Goal: Task Accomplishment & Management: Manage account settings

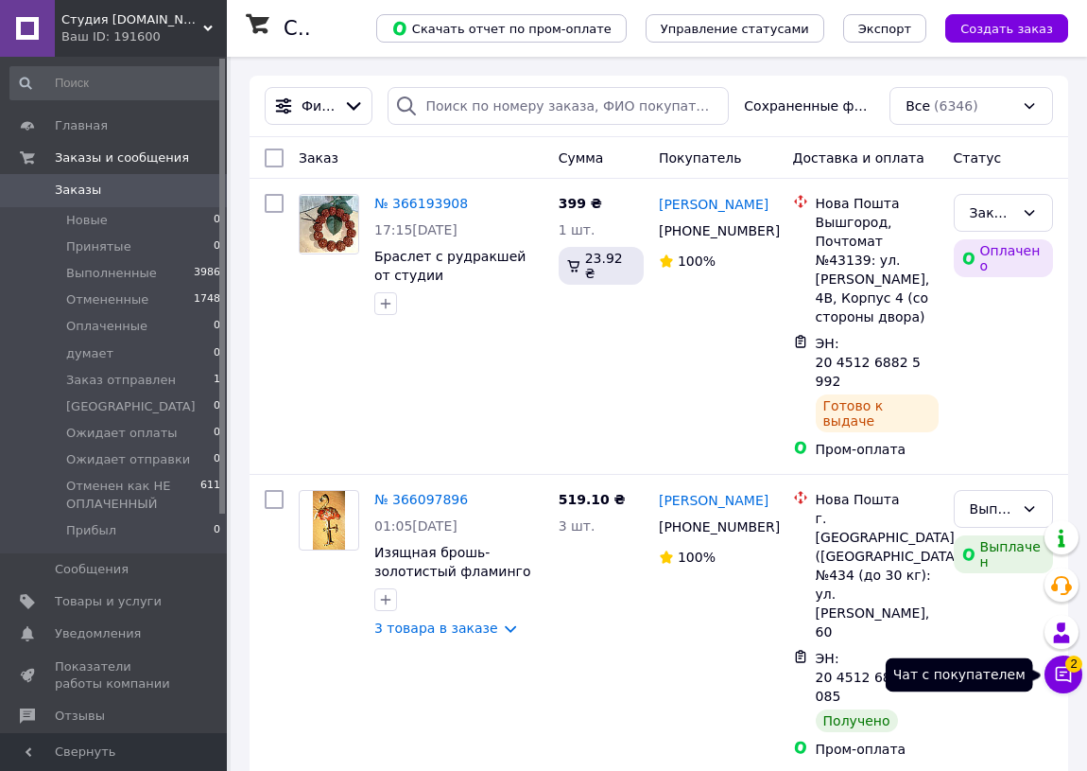
click at [1074, 664] on span "2" at bounding box center [1074, 663] width 17 height 17
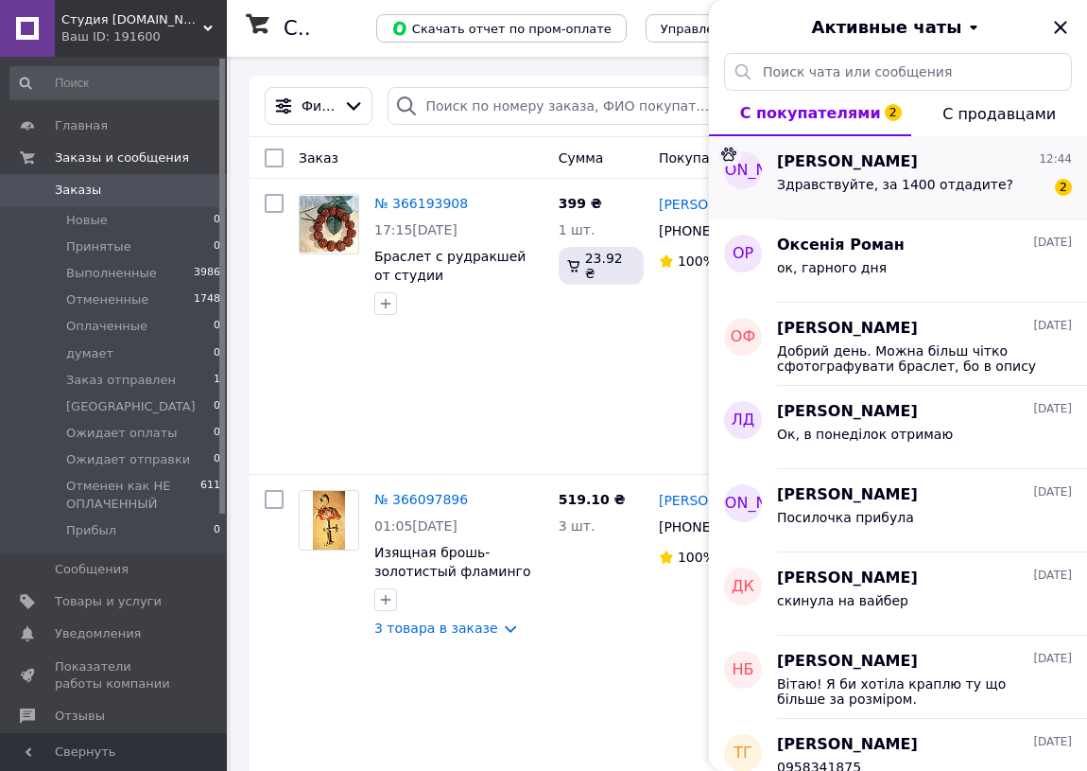
click at [862, 170] on span "Екатерина Лакомченко" at bounding box center [847, 162] width 141 height 22
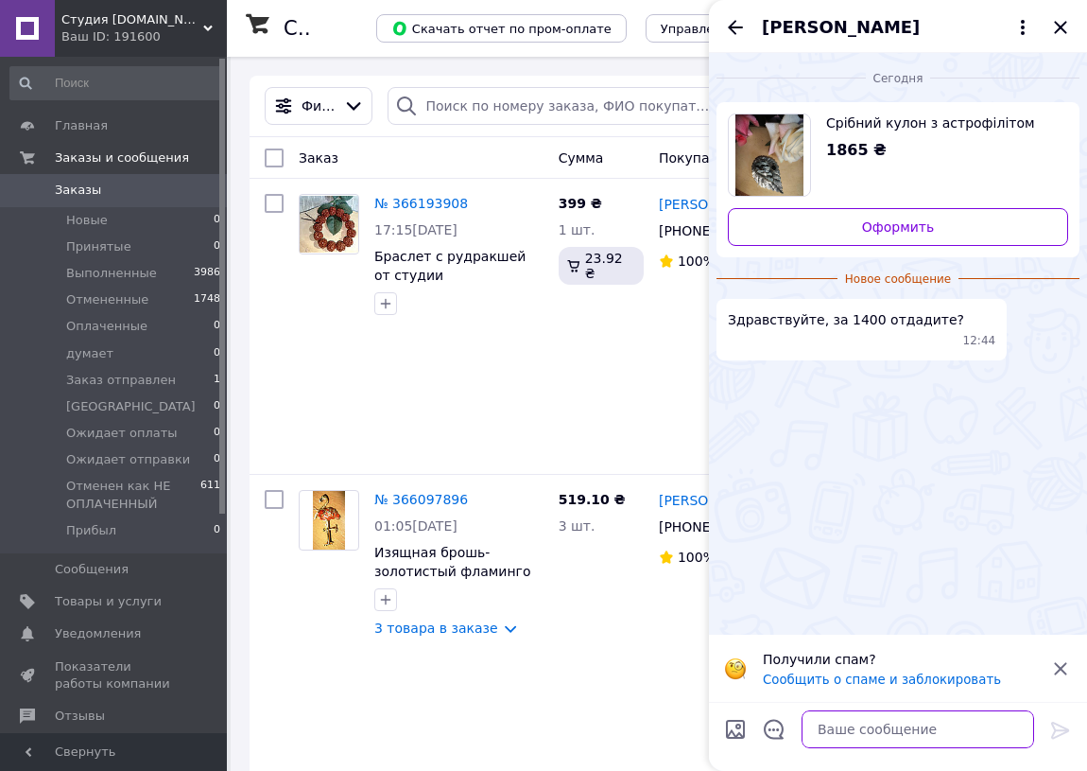
click at [850, 729] on textarea at bounding box center [918, 729] width 233 height 38
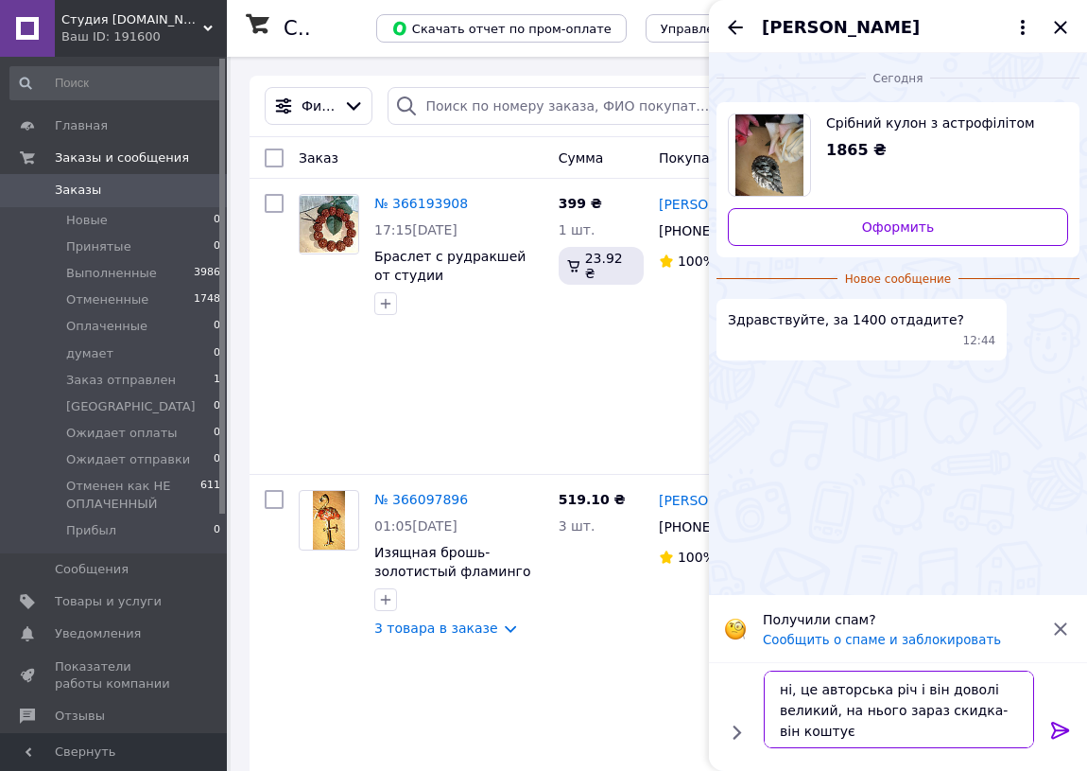
paste textarea "1 771,75"
paste textarea "Вставки — натуральний астрофіліт, чорний онікс фасад 60х39 мм, розмір каменю 20…"
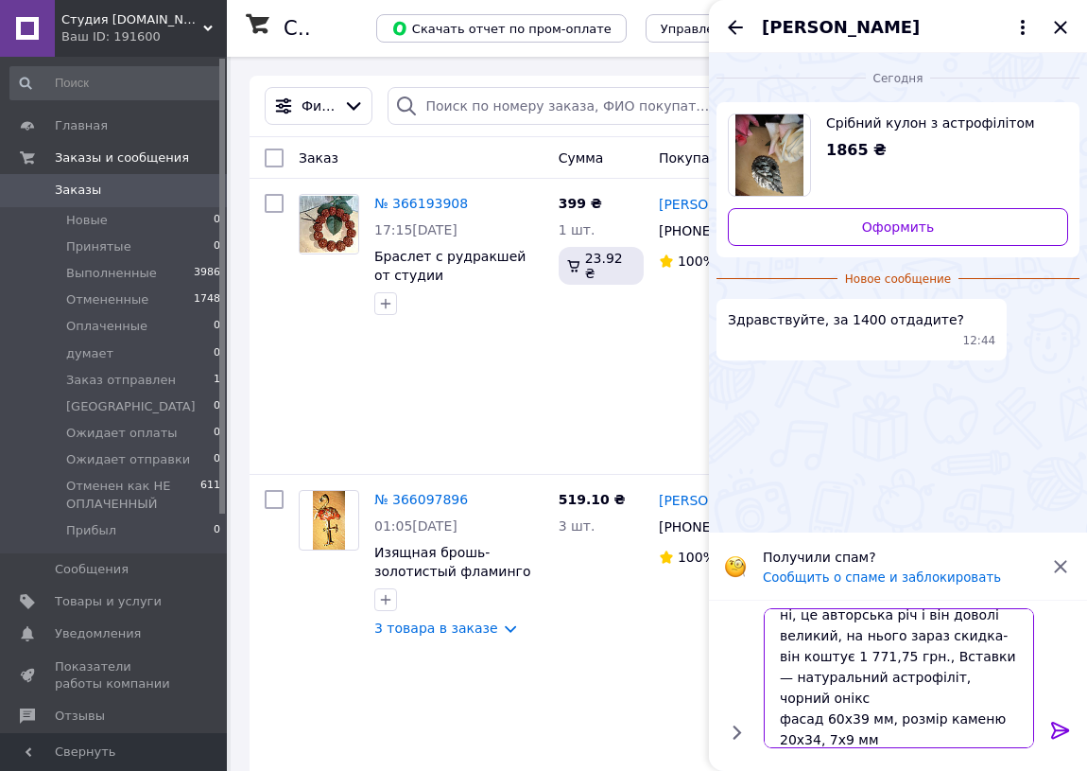
type textarea "ні, це авторська річ і він доволі великий, на нього зараз скидка- він коштує 1 …"
click at [1061, 727] on icon at bounding box center [1061, 730] width 23 height 23
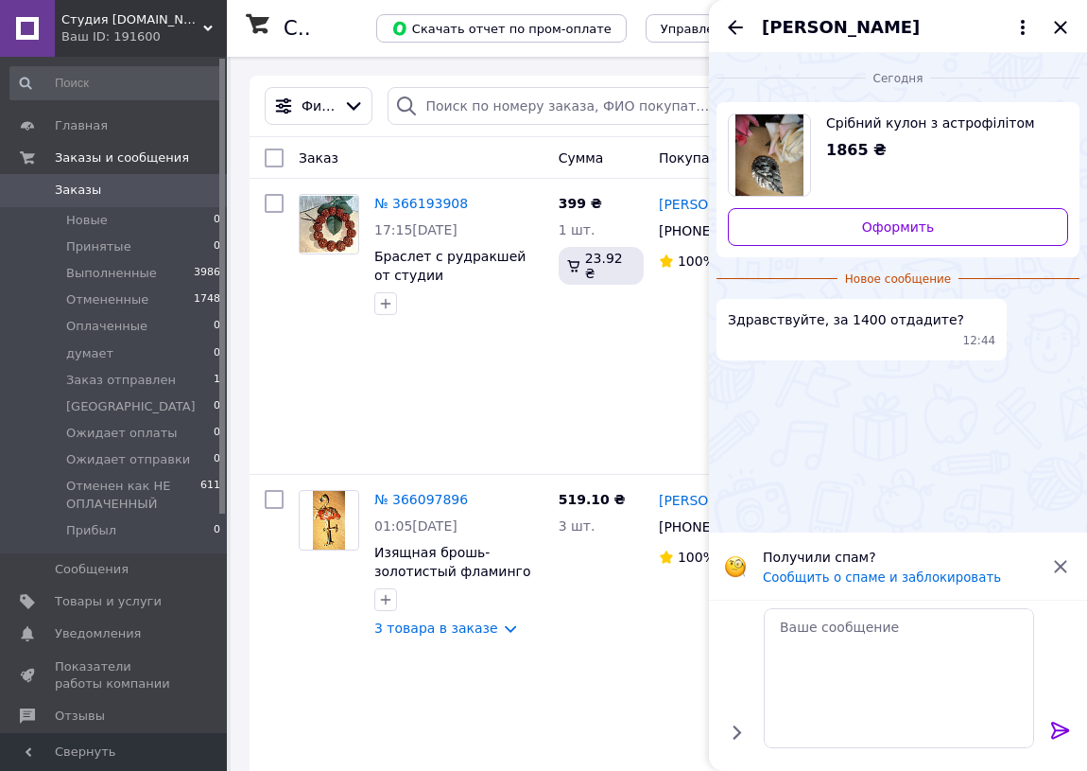
scroll to position [0, 0]
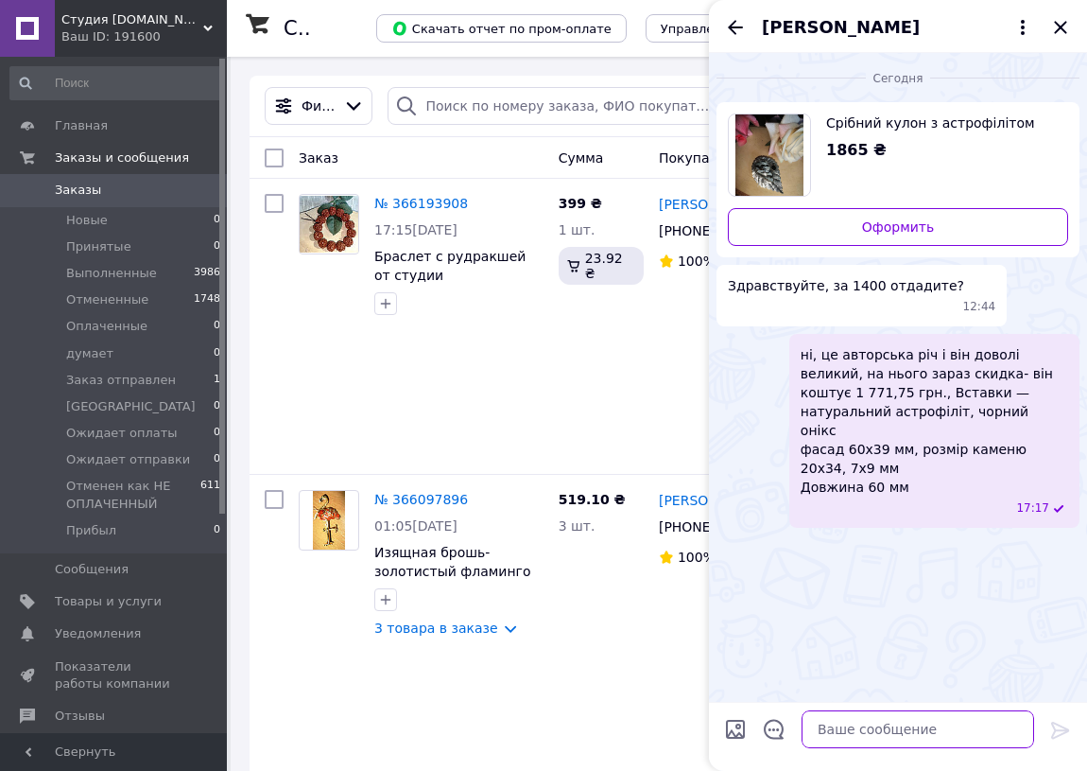
paste textarea "https://ladystyle.biz/ua/p1438898270-serebryanyj-kulon-astrofillitom.html"
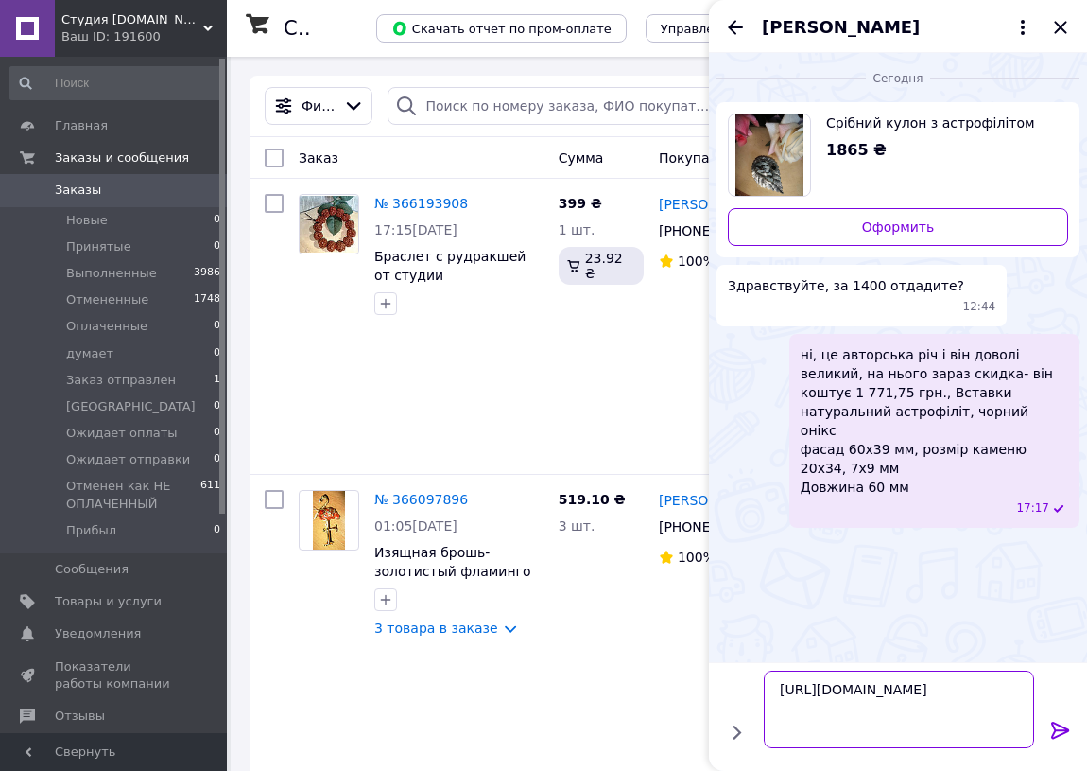
type textarea "https://ladystyle.biz/ua/p1438898270-serebryanyj-kulon-astrofillitom.html"
click at [1062, 728] on icon at bounding box center [1061, 730] width 23 height 23
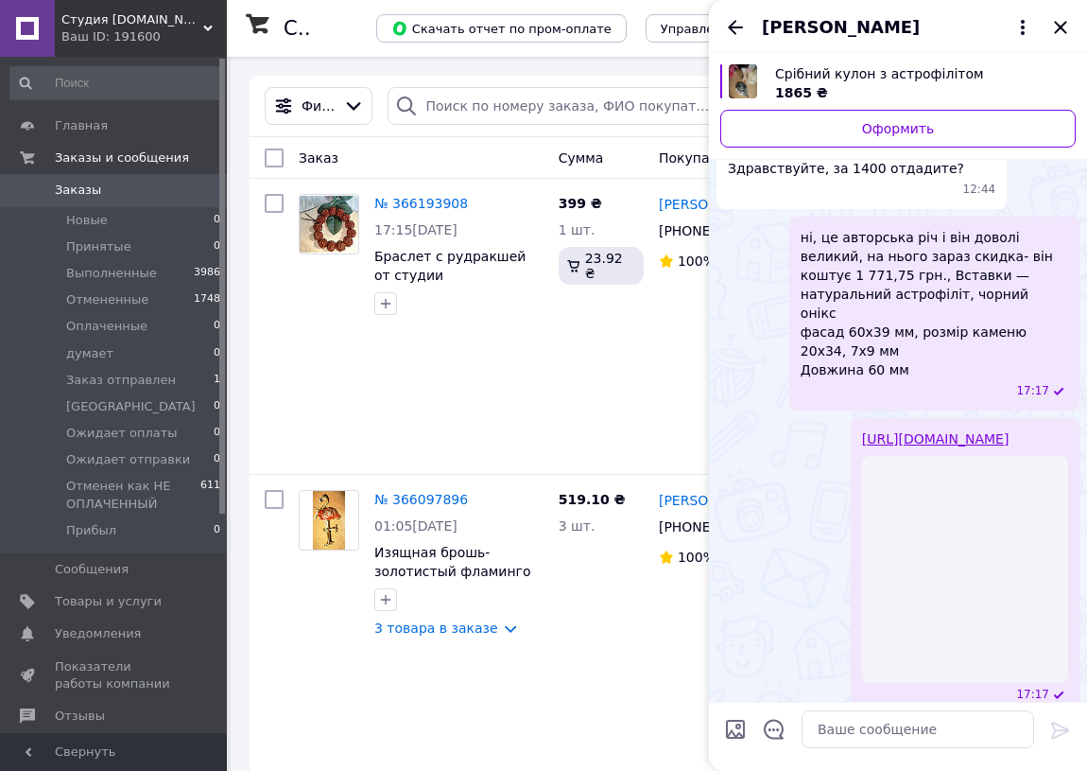
scroll to position [66, 0]
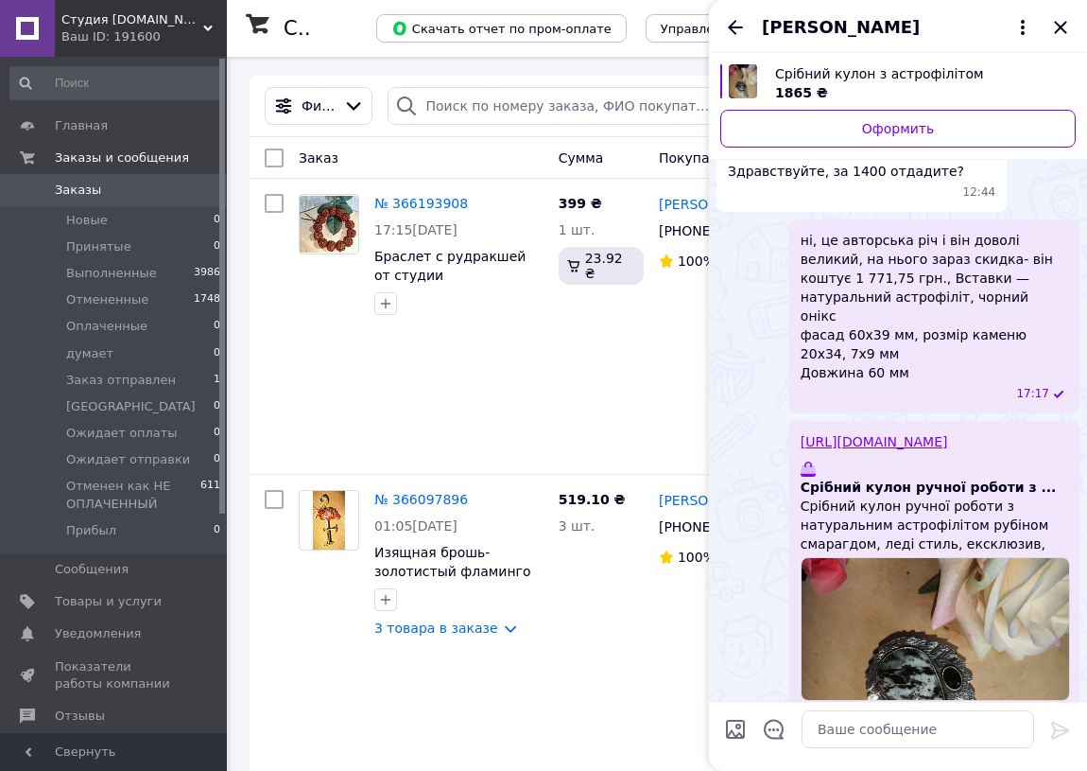
click at [872, 27] on span "Екатерина Лакомченко" at bounding box center [841, 27] width 158 height 25
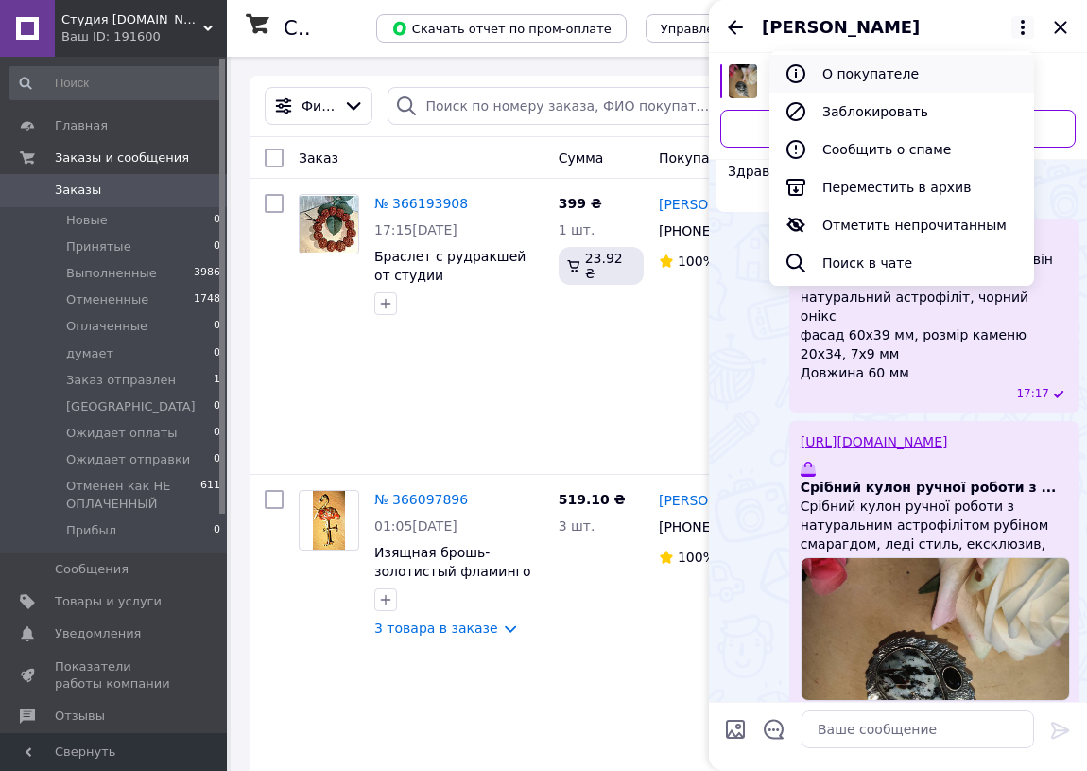
click at [861, 70] on button "О покупателе" at bounding box center [902, 74] width 265 height 38
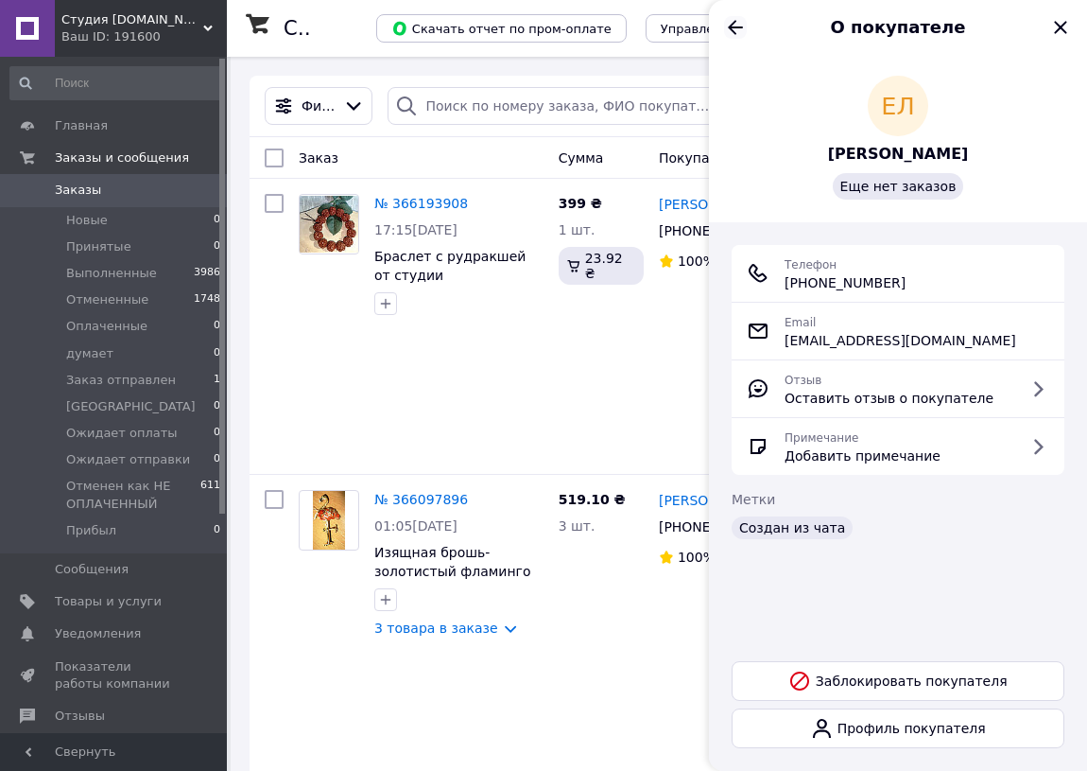
click at [728, 25] on icon "Назад" at bounding box center [735, 27] width 23 height 23
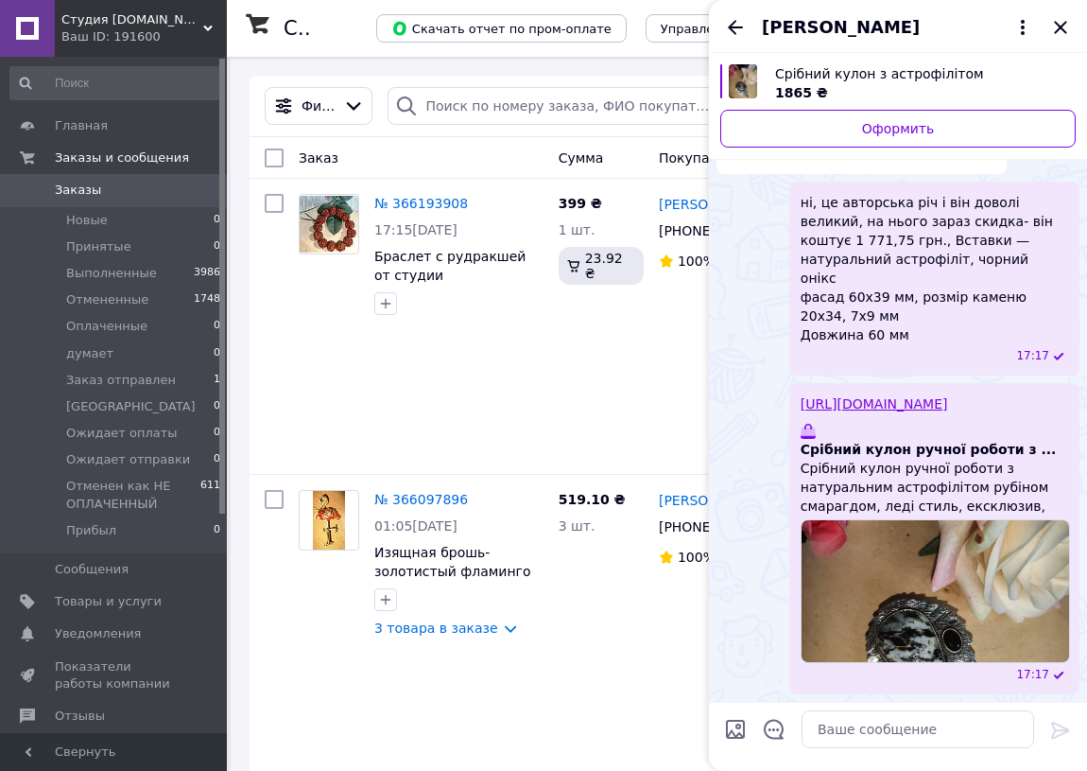
scroll to position [65, 0]
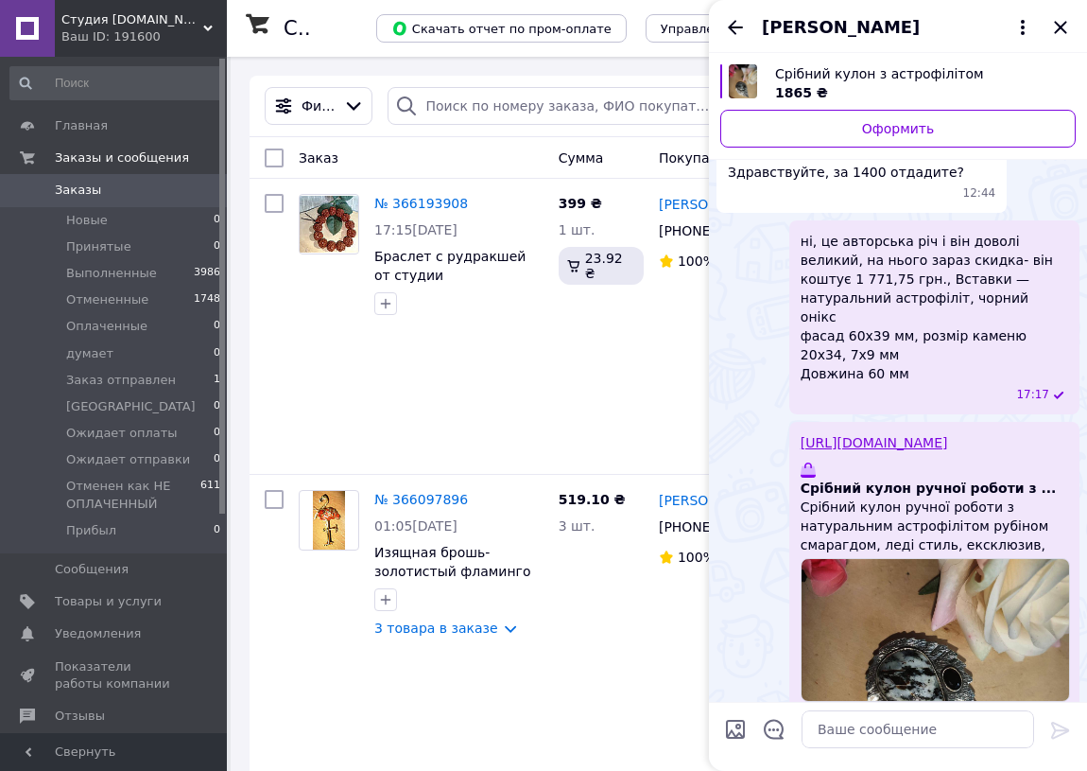
click at [862, 26] on span "Екатерина Лакомченко" at bounding box center [841, 27] width 158 height 25
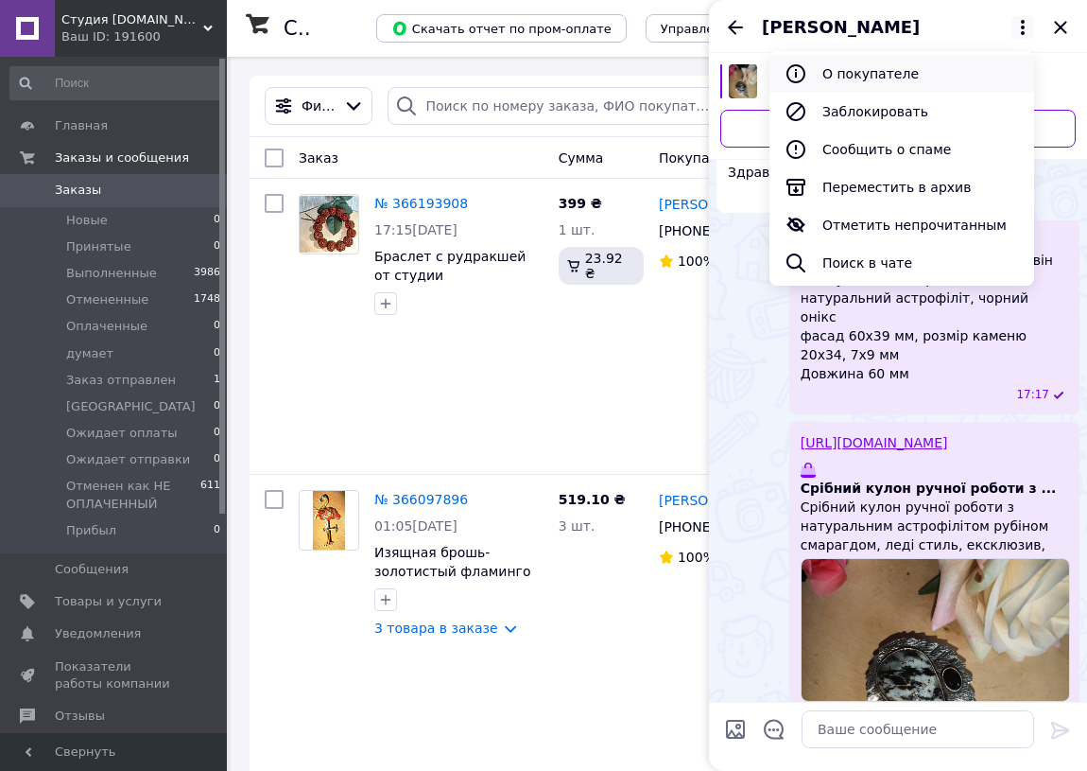
click at [857, 71] on button "О покупателе" at bounding box center [902, 74] width 265 height 38
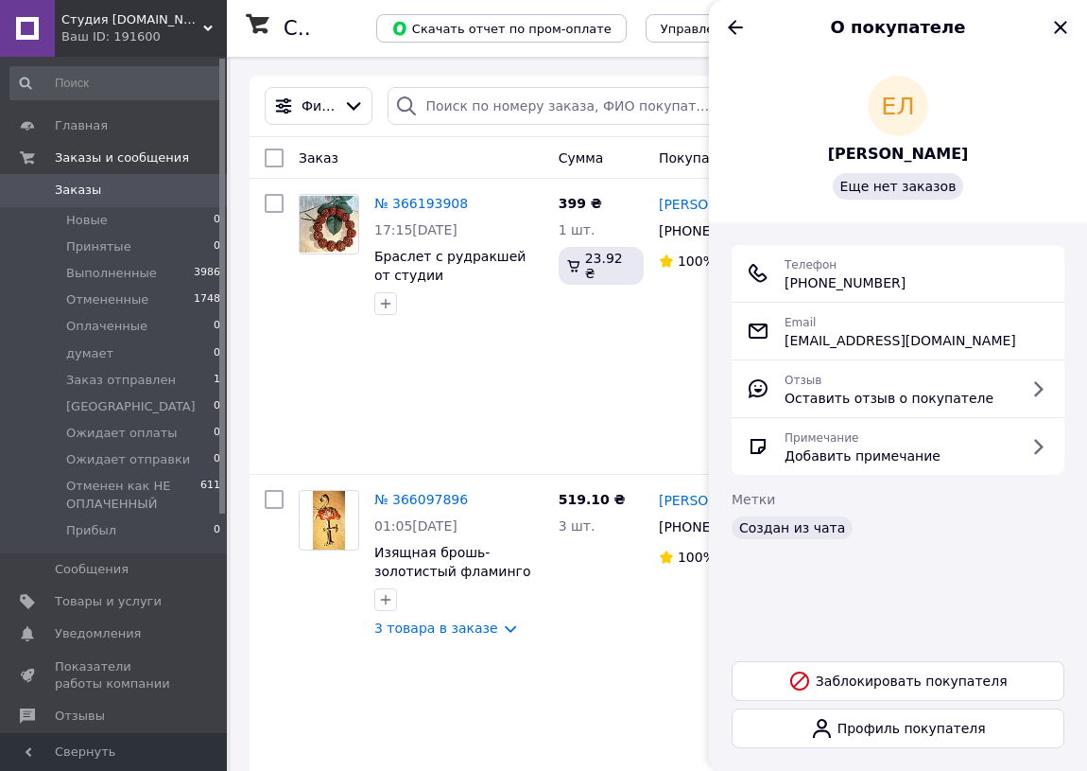
click at [1059, 26] on icon "Закрыть" at bounding box center [1060, 27] width 12 height 12
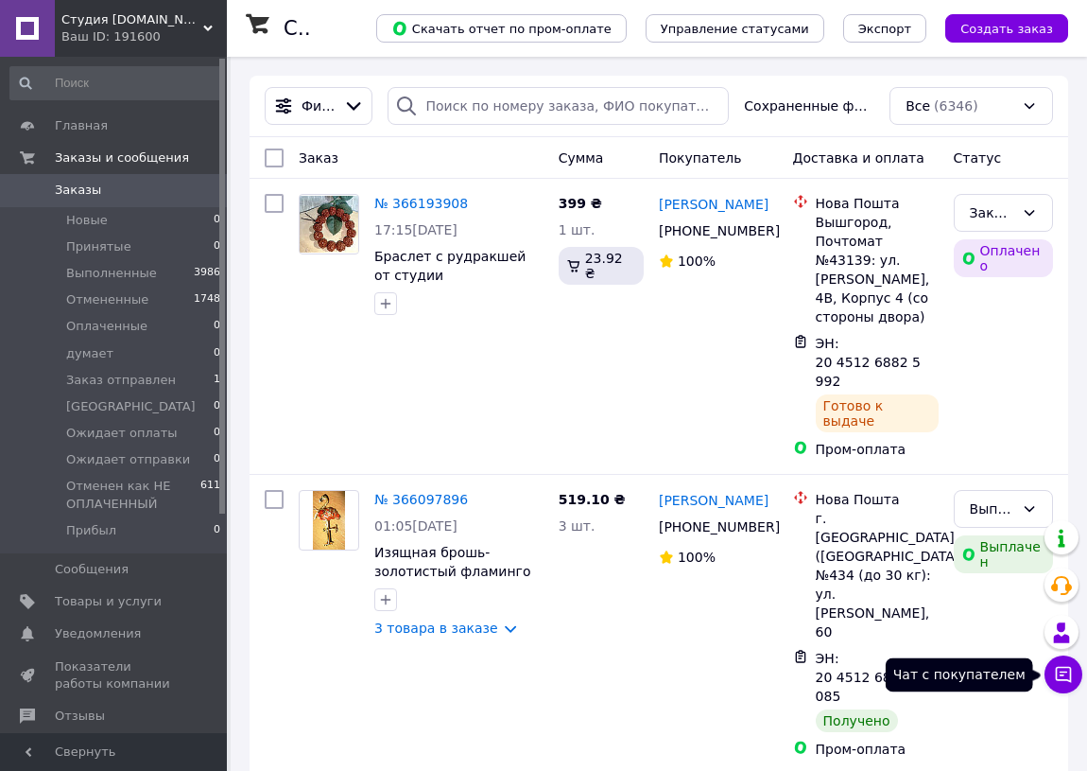
click at [1067, 675] on icon at bounding box center [1063, 674] width 19 height 19
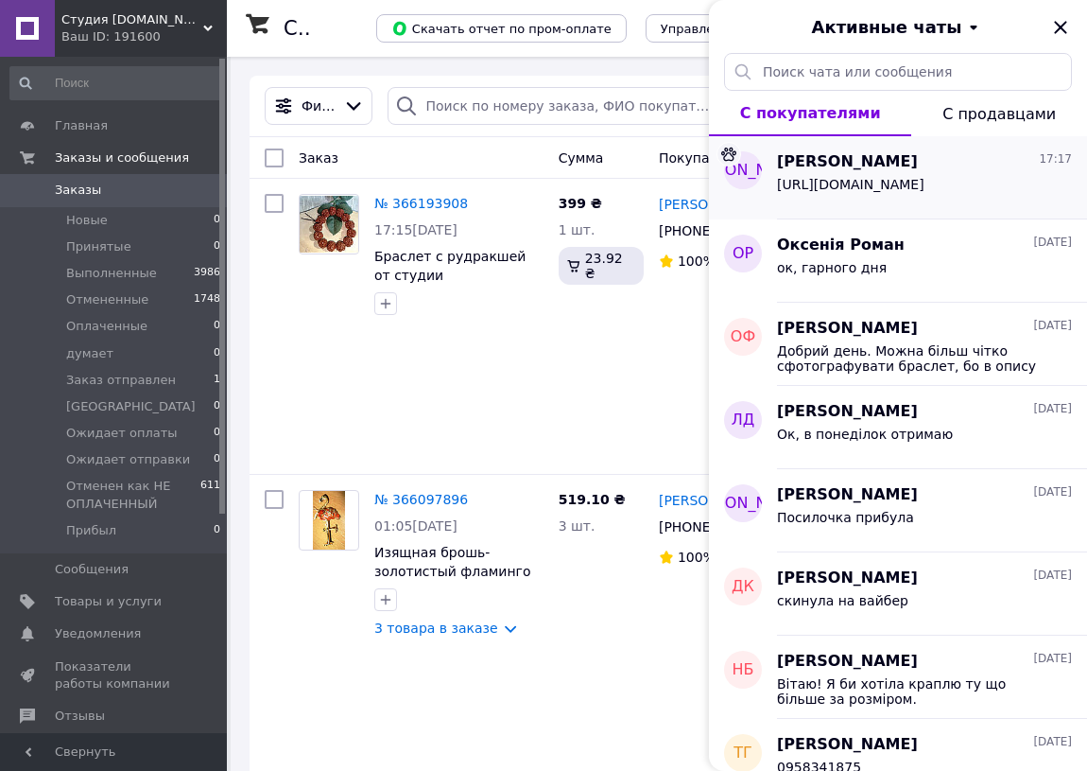
click at [861, 170] on span "Екатерина Лакомченко" at bounding box center [847, 162] width 141 height 22
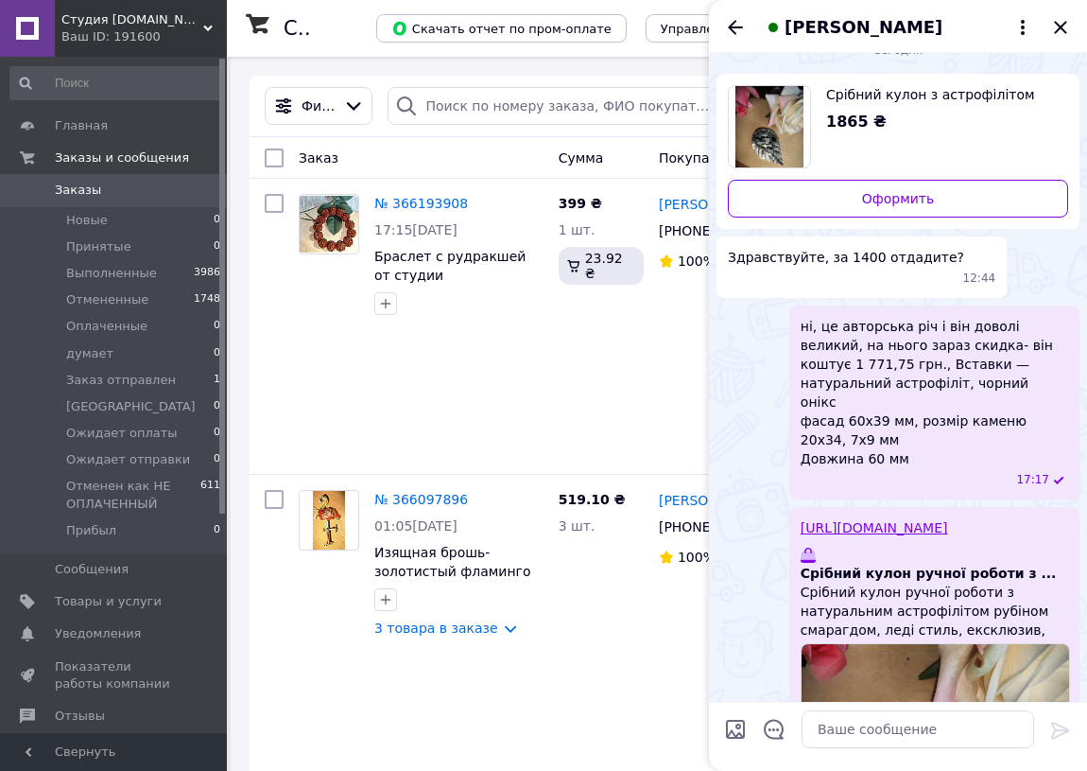
scroll to position [0, 0]
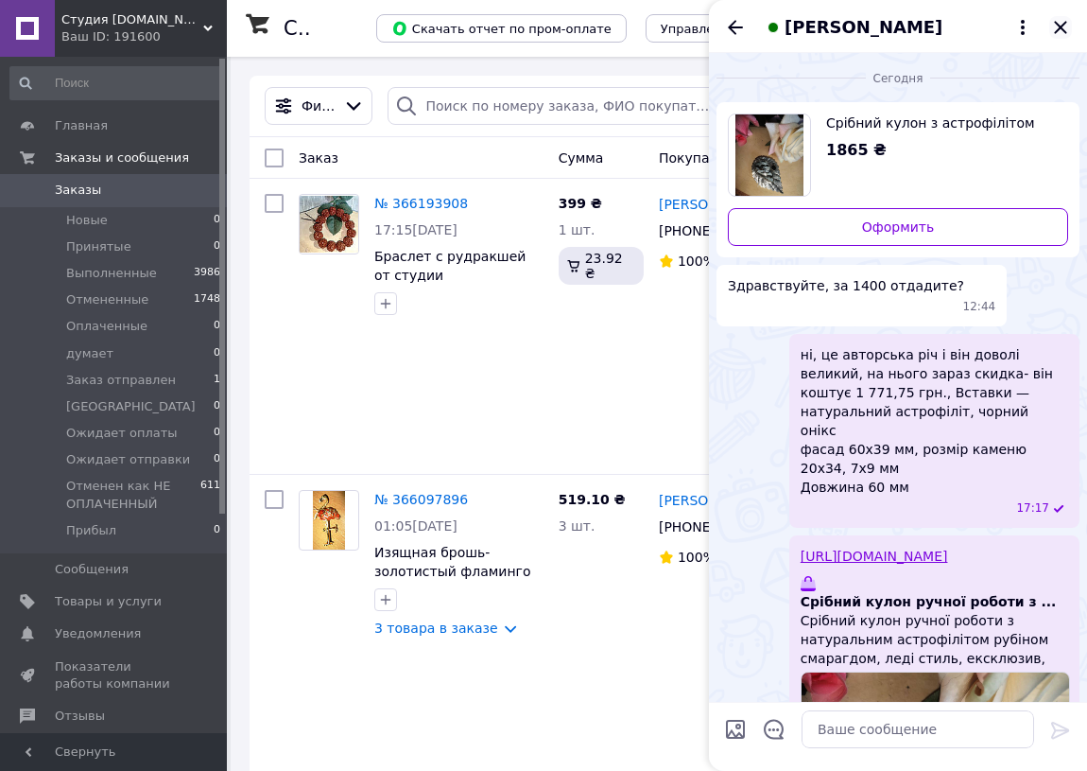
click at [1066, 21] on icon "Закрыть" at bounding box center [1060, 27] width 12 height 12
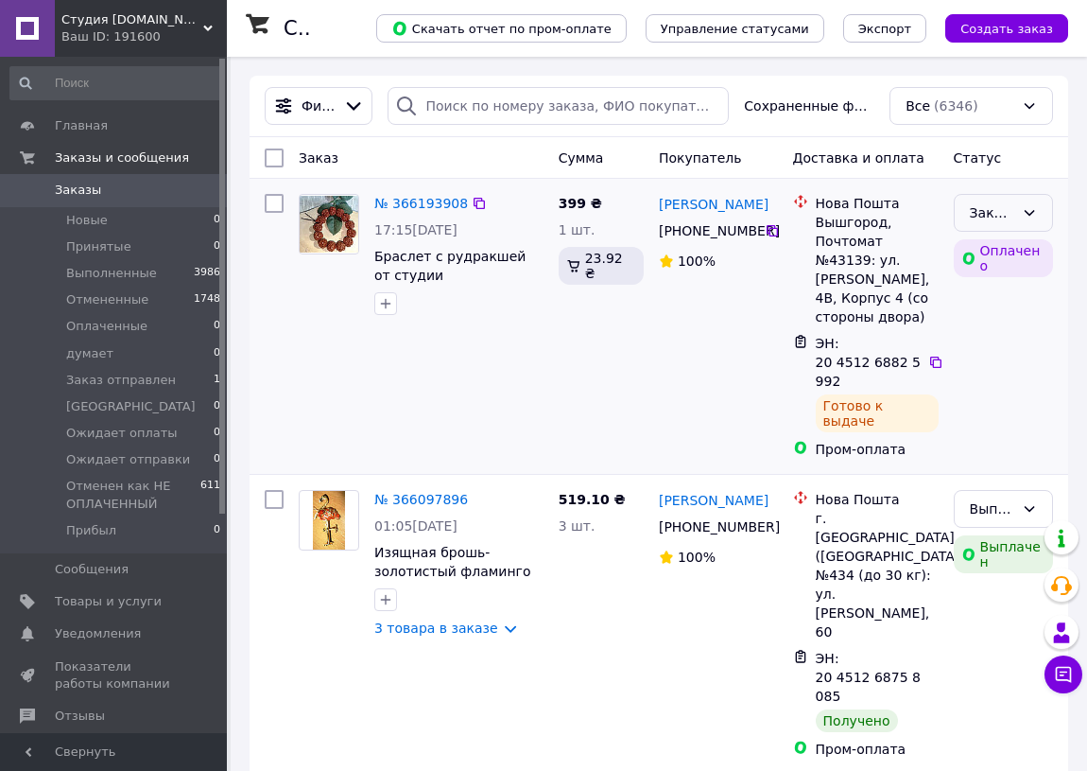
click at [1035, 209] on icon at bounding box center [1029, 212] width 15 height 15
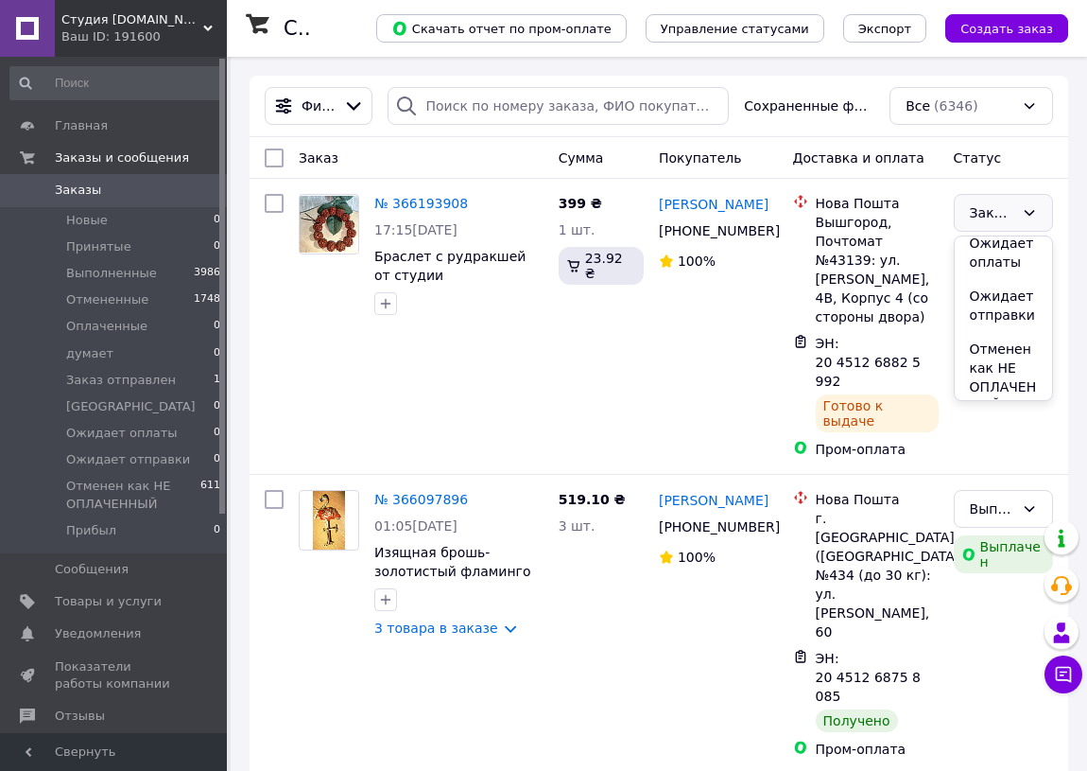
click at [998, 423] on li "Прибыл" at bounding box center [1003, 440] width 97 height 34
